Goal: Task Accomplishment & Management: Manage account settings

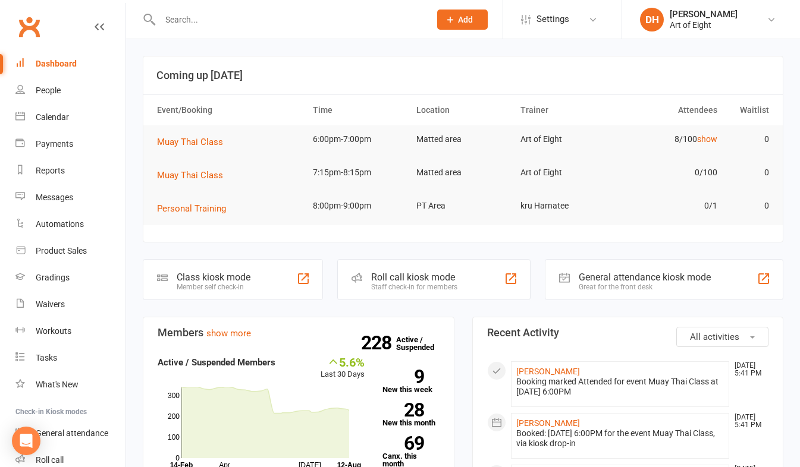
click at [407, 284] on div "Staff check-in for members" at bounding box center [414, 287] width 86 height 8
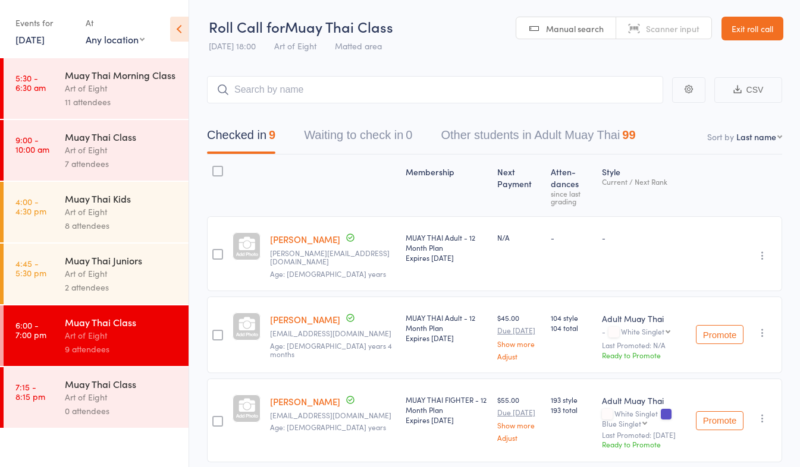
click at [742, 26] on link "Exit roll call" at bounding box center [752, 29] width 62 height 24
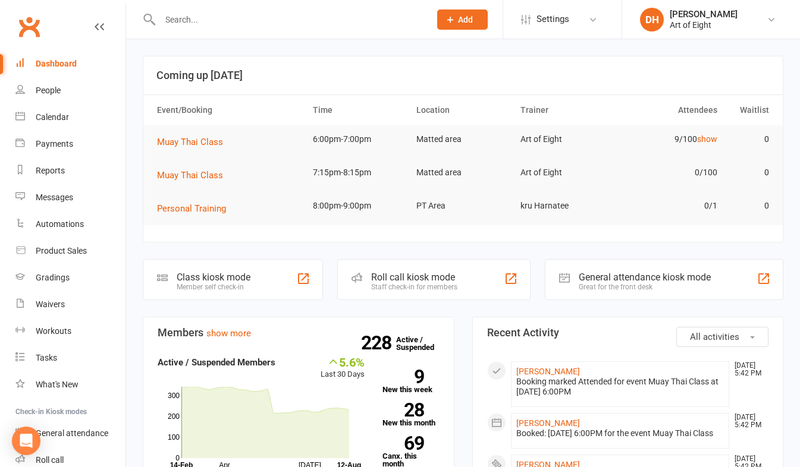
click at [215, 25] on input "text" at bounding box center [288, 19] width 265 height 17
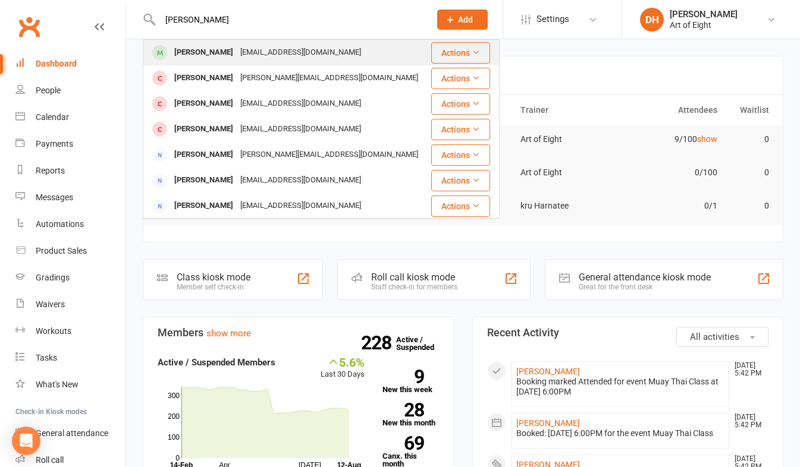
type input "davison"
click at [185, 48] on div "Matthew Davison" at bounding box center [204, 52] width 66 height 17
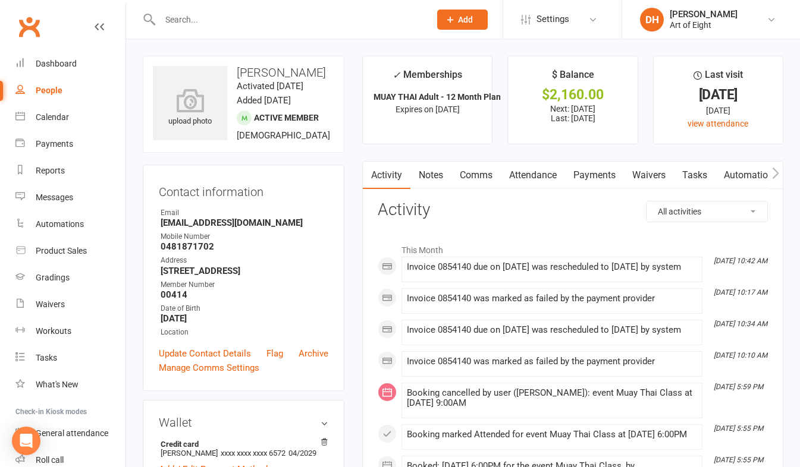
click at [587, 169] on link "Payments" at bounding box center [594, 175] width 59 height 27
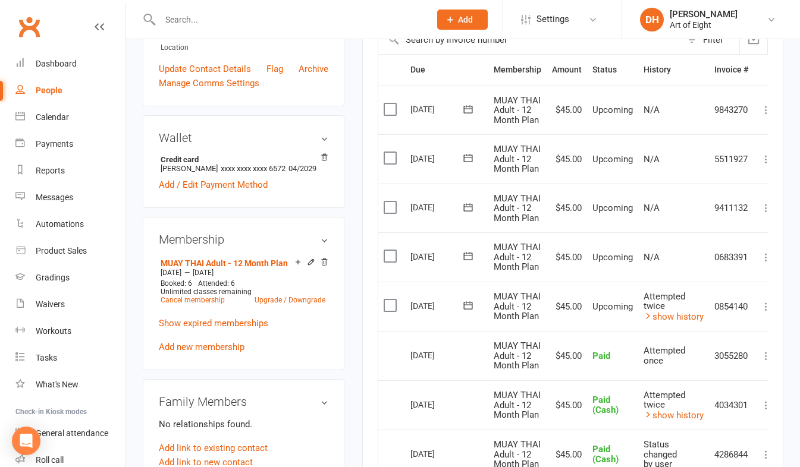
scroll to position [297, 0]
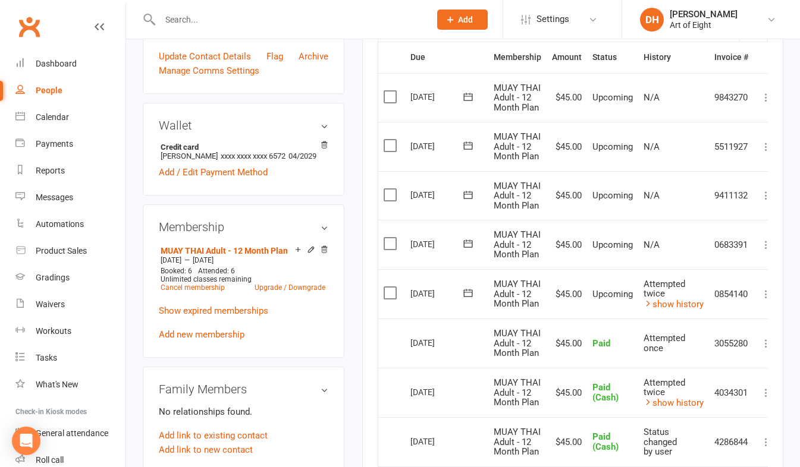
click at [765, 294] on icon at bounding box center [766, 294] width 12 height 12
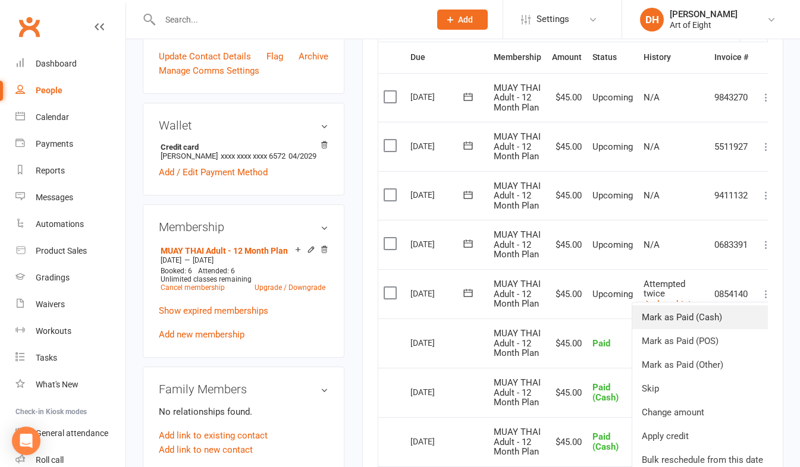
click at [697, 316] on link "Mark as Paid (Cash)" at bounding box center [702, 318] width 140 height 24
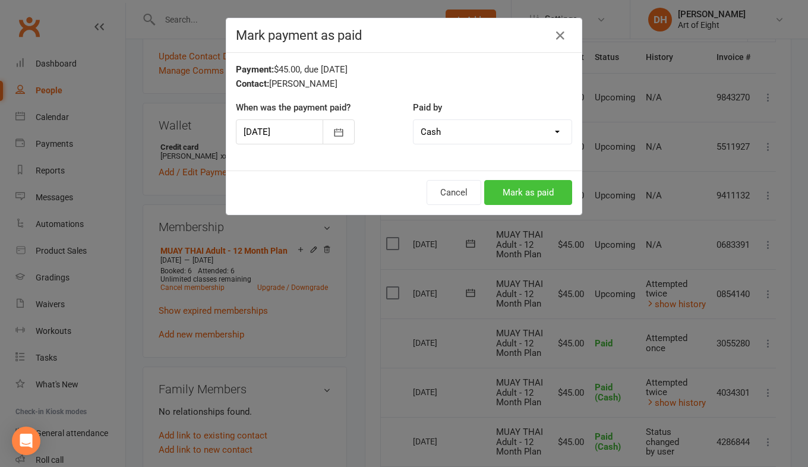
click at [526, 191] on button "Mark as paid" at bounding box center [528, 192] width 88 height 25
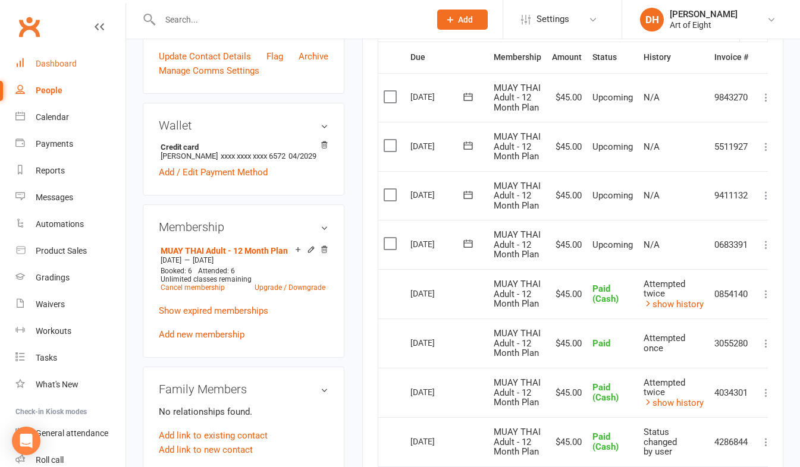
click at [61, 61] on div "Dashboard" at bounding box center [56, 64] width 41 height 10
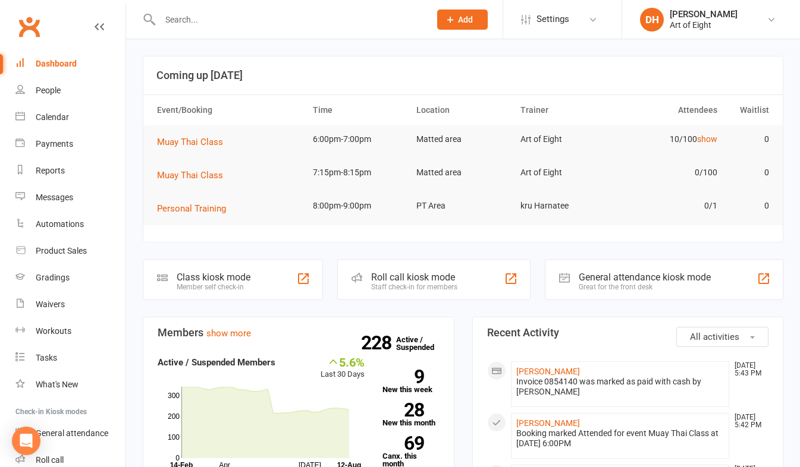
click at [227, 25] on input "text" at bounding box center [288, 19] width 265 height 17
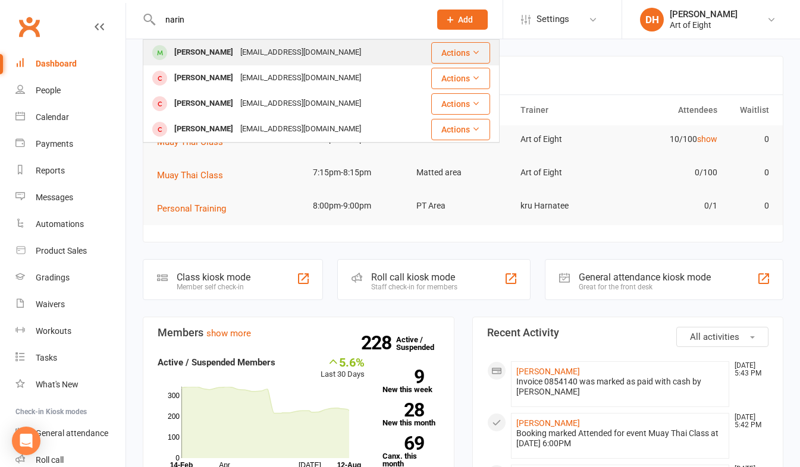
type input "narin"
click at [200, 49] on div "Narin Sutherland" at bounding box center [204, 52] width 66 height 17
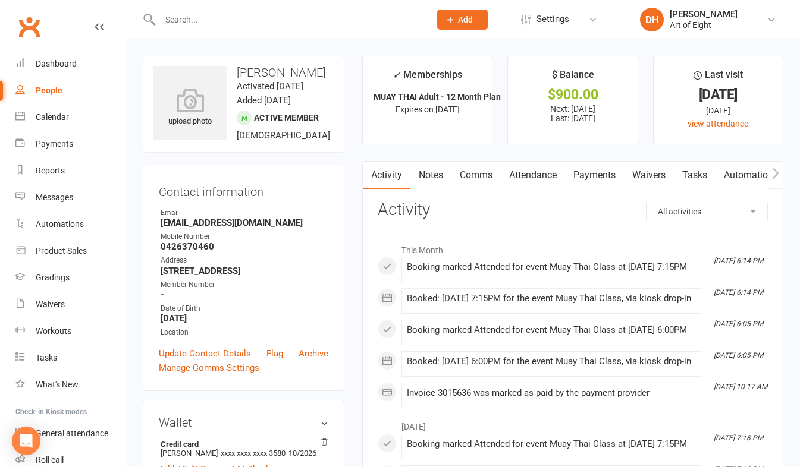
click at [210, 23] on input "text" at bounding box center [288, 19] width 265 height 17
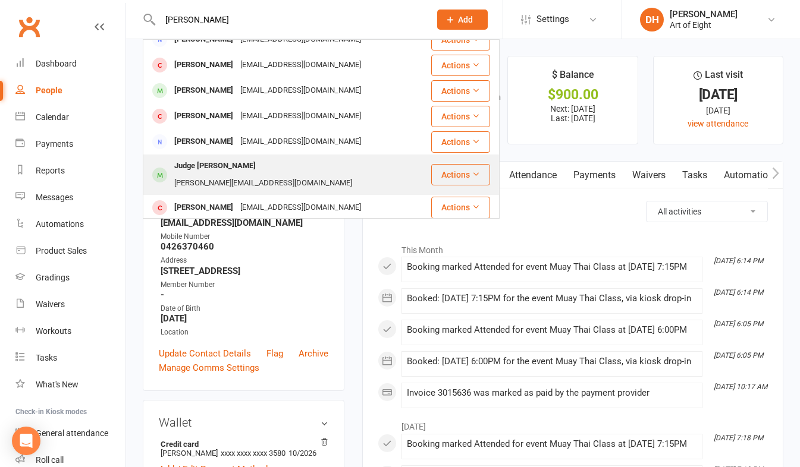
scroll to position [178, 0]
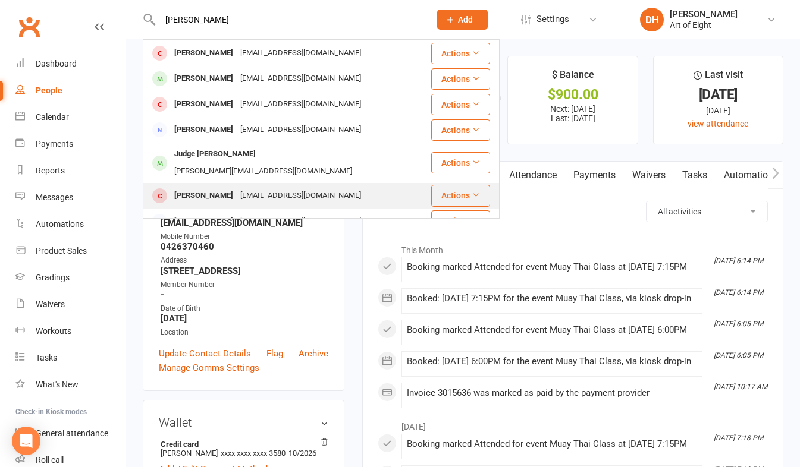
type input "mitchel"
click at [201, 187] on div "[PERSON_NAME]" at bounding box center [204, 195] width 66 height 17
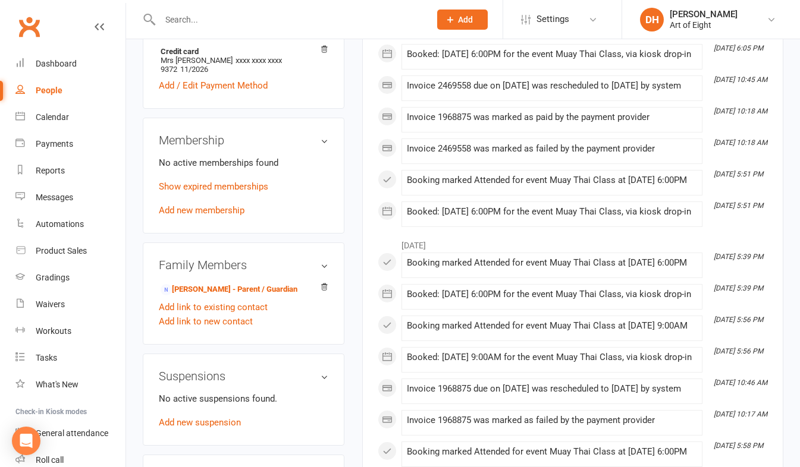
scroll to position [416, 0]
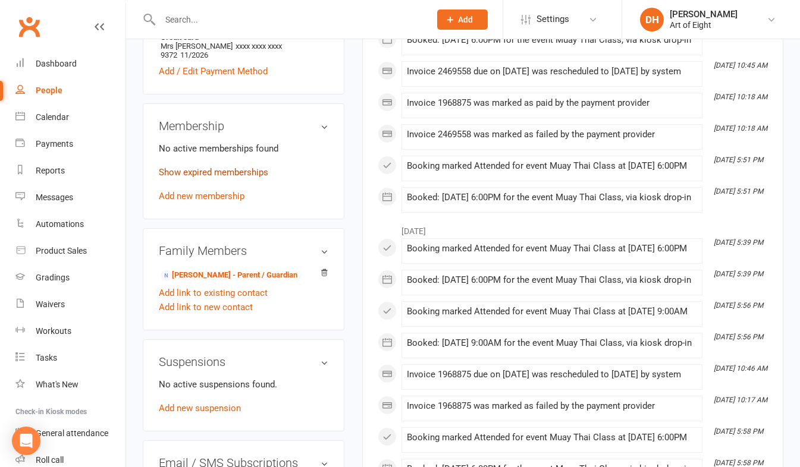
click at [198, 174] on link "Show expired memberships" at bounding box center [213, 172] width 109 height 11
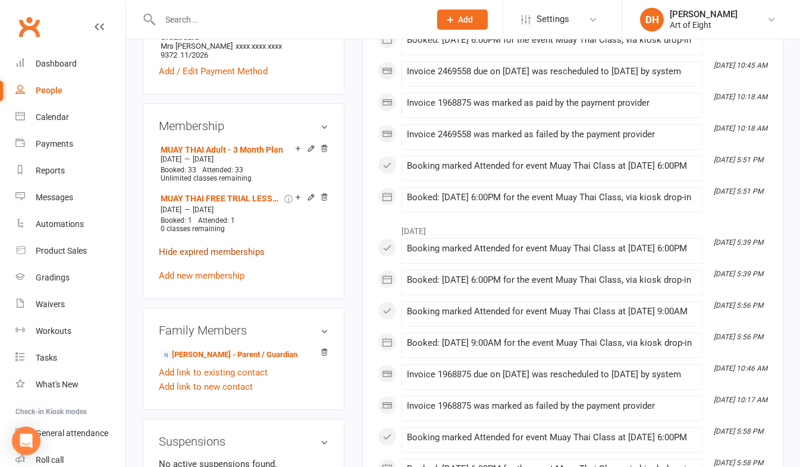
click at [196, 256] on link "Hide expired memberships" at bounding box center [212, 252] width 106 height 11
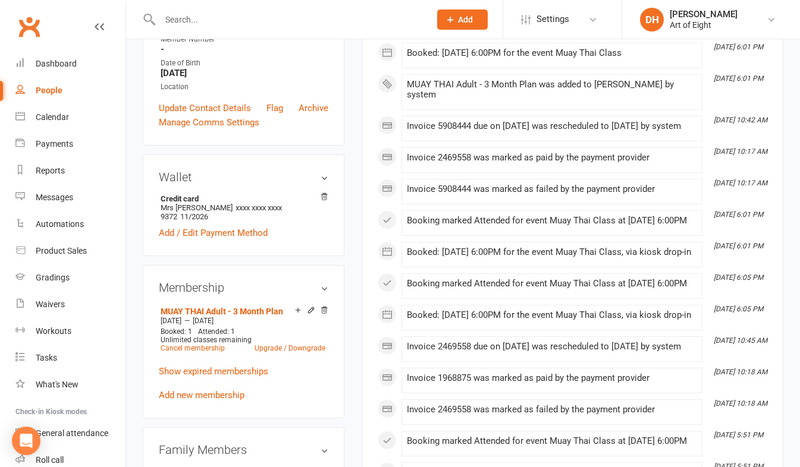
scroll to position [51, 0]
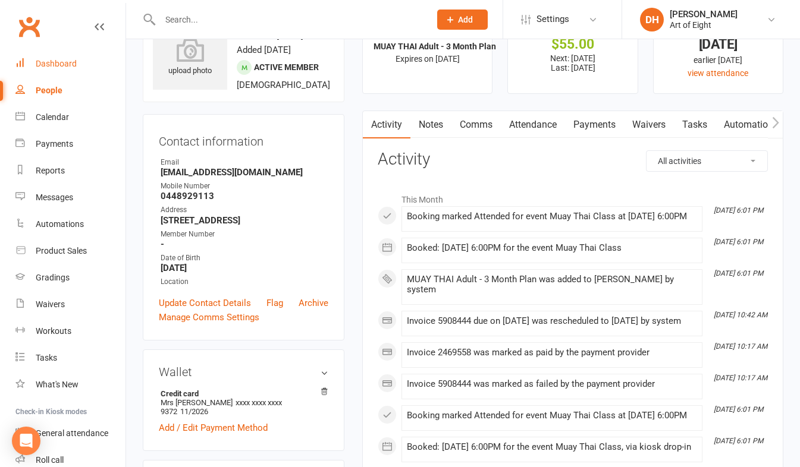
click at [45, 64] on div "Dashboard" at bounding box center [56, 64] width 41 height 10
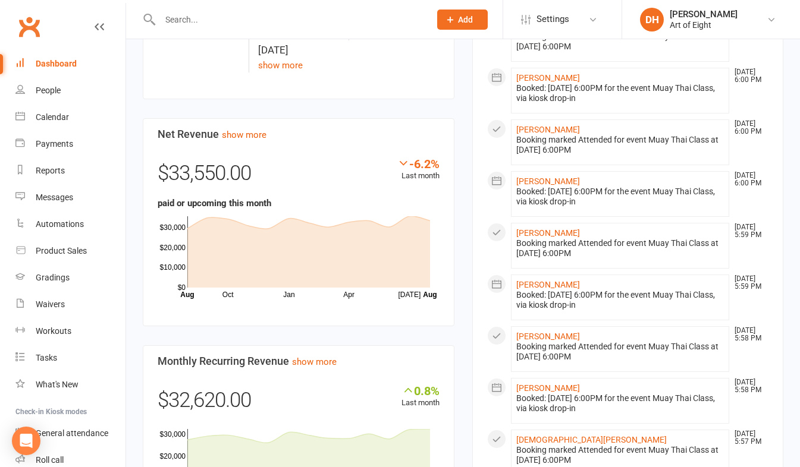
scroll to position [654, 0]
